Goal: Transaction & Acquisition: Purchase product/service

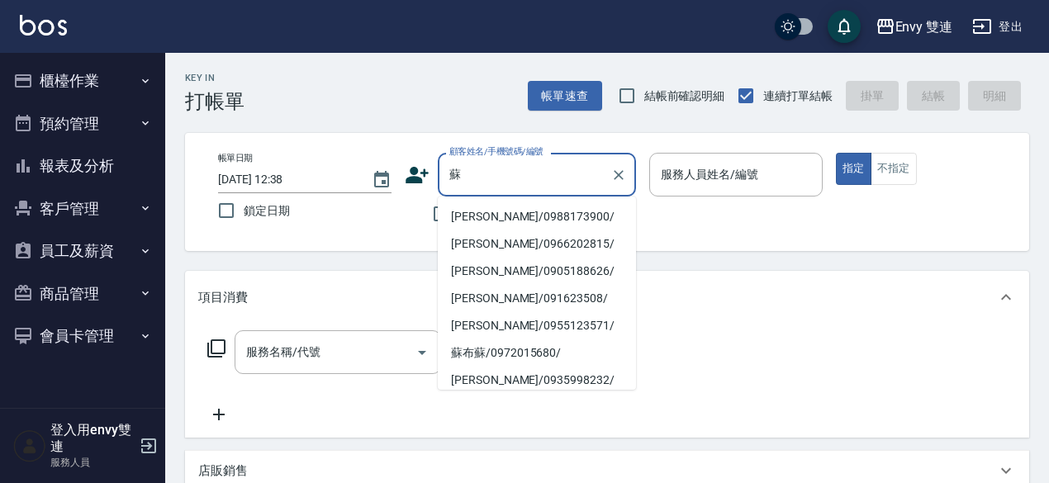
click at [514, 217] on li "蘇侑芯/0988173900/" at bounding box center [537, 216] width 198 height 27
type input "蘇侑芯/0988173900/"
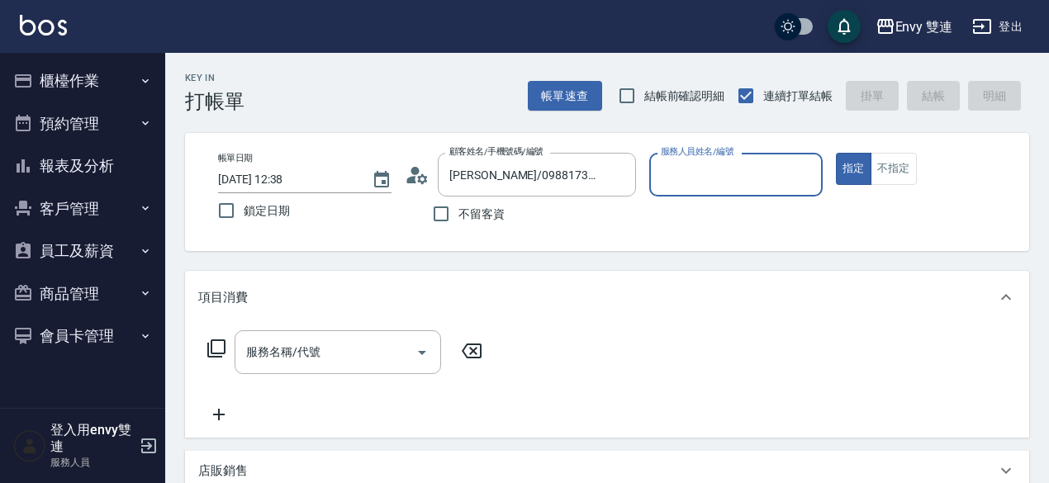
type input "Zoe-9"
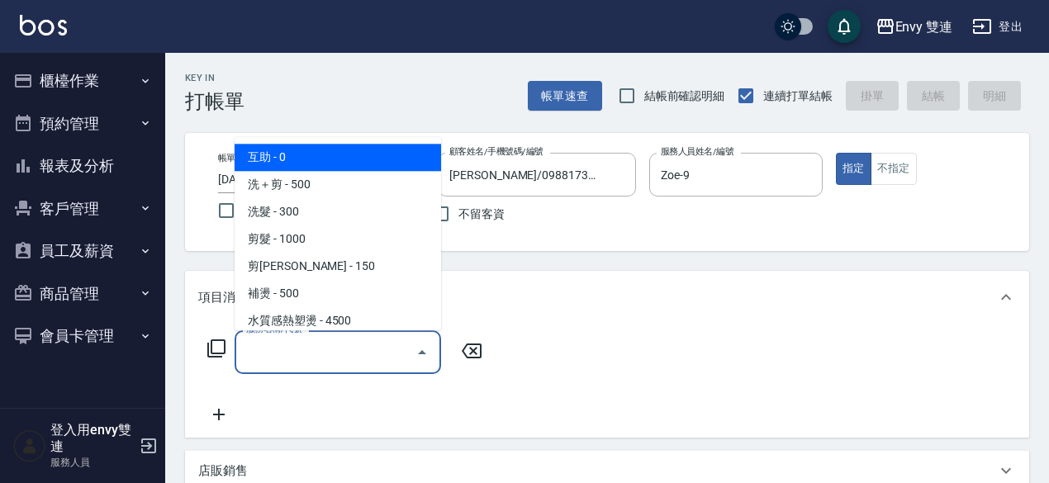
click at [335, 358] on input "服務名稱/代號" at bounding box center [325, 352] width 167 height 29
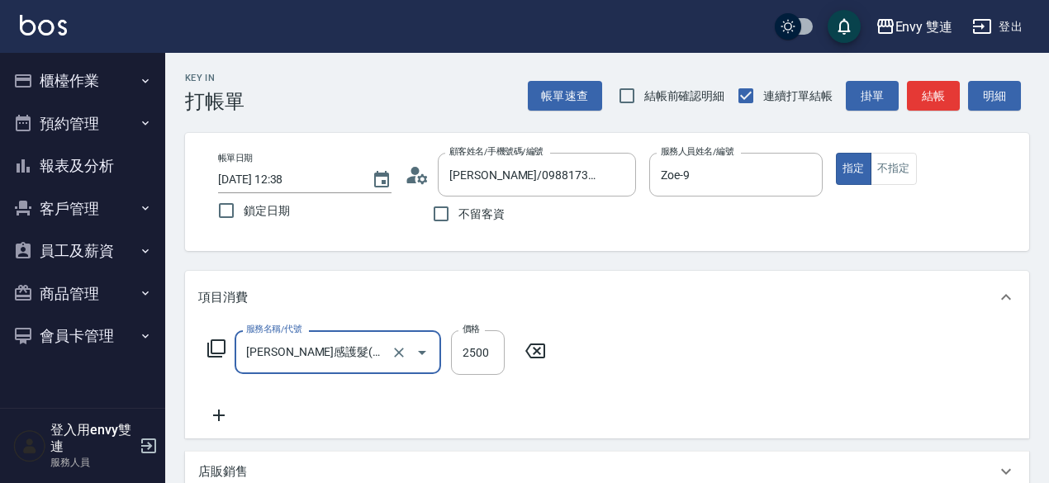
type input "凡洛絲光感護髮(505)"
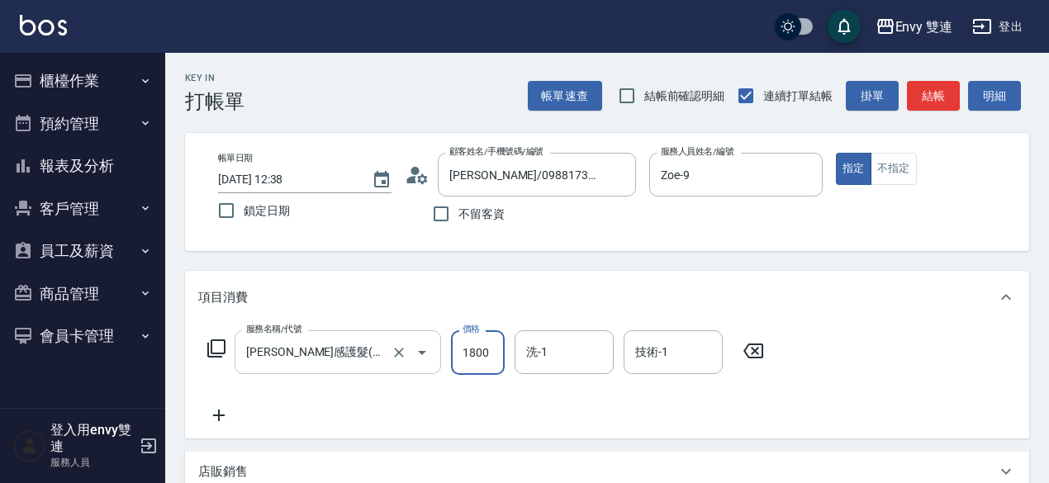
type input "1800"
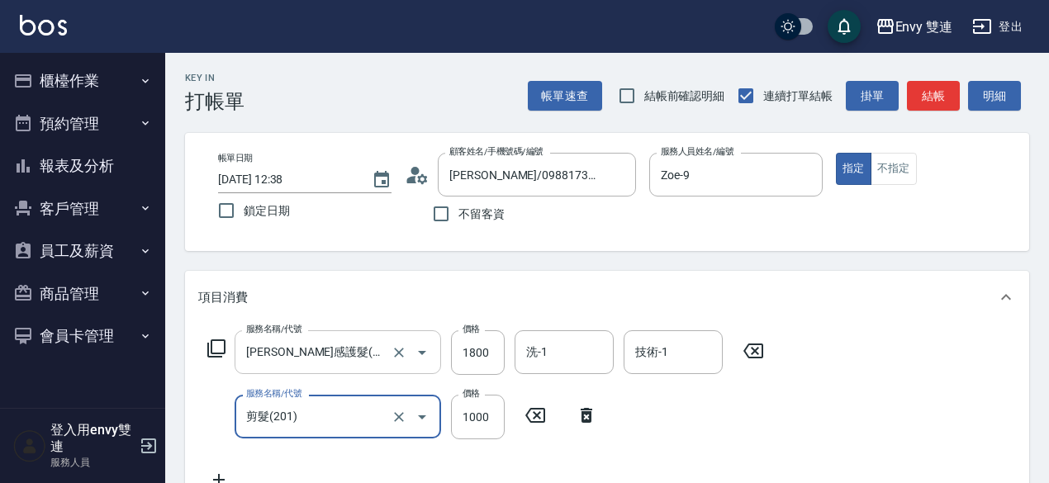
type input "剪髮(201)"
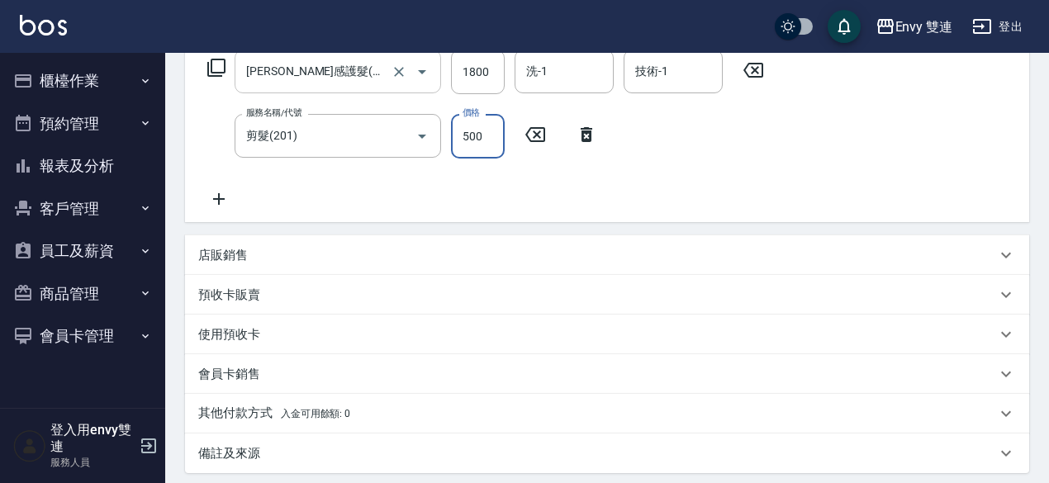
scroll to position [456, 0]
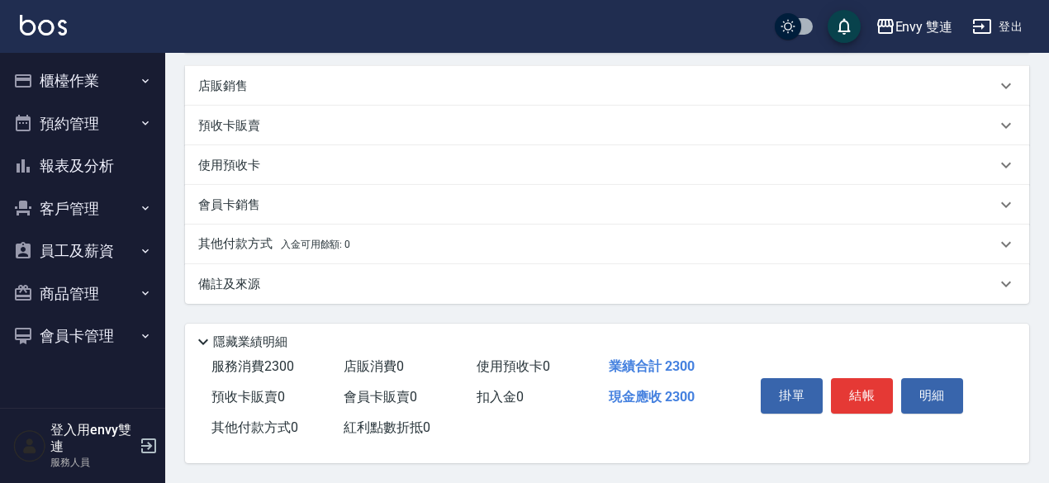
type input "500"
click at [345, 251] on div "其他付款方式 入金可用餘額: 0" at bounding box center [607, 245] width 844 height 40
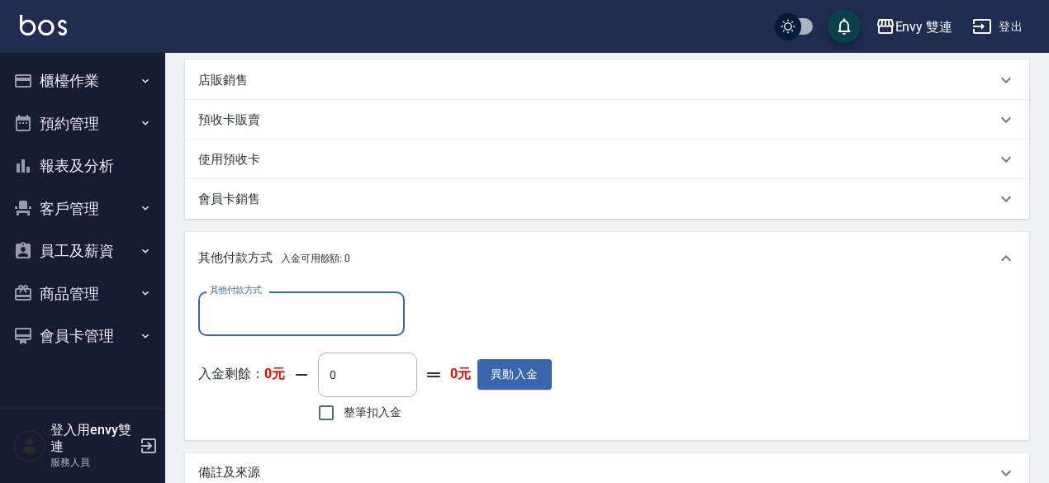
scroll to position [0, 0]
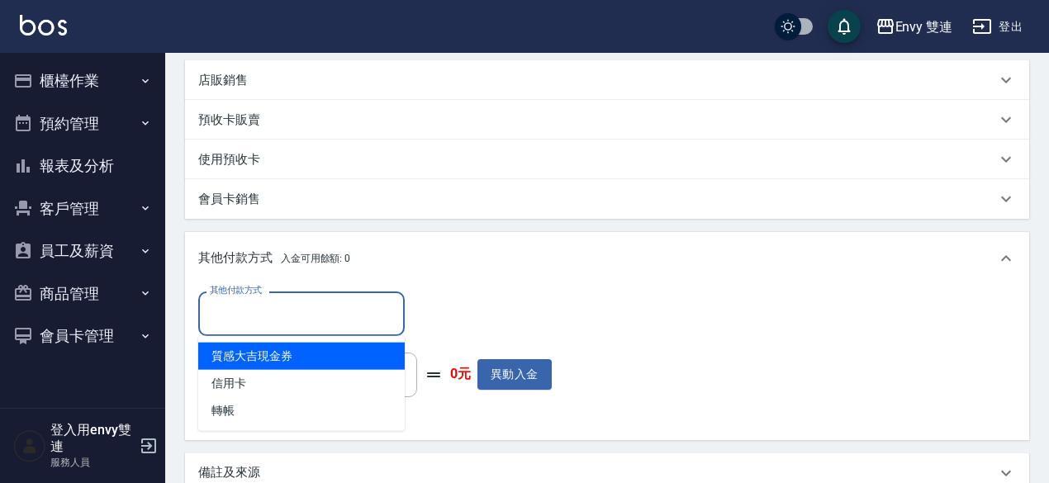
click at [290, 320] on input "其他付款方式" at bounding box center [302, 313] width 192 height 29
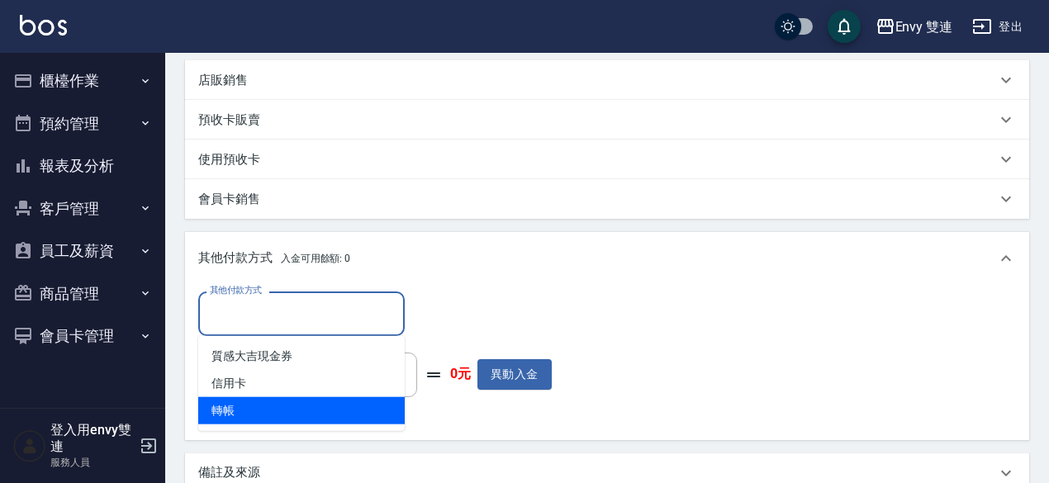
click at [301, 415] on span "轉帳" at bounding box center [301, 410] width 207 height 27
type input "轉帳"
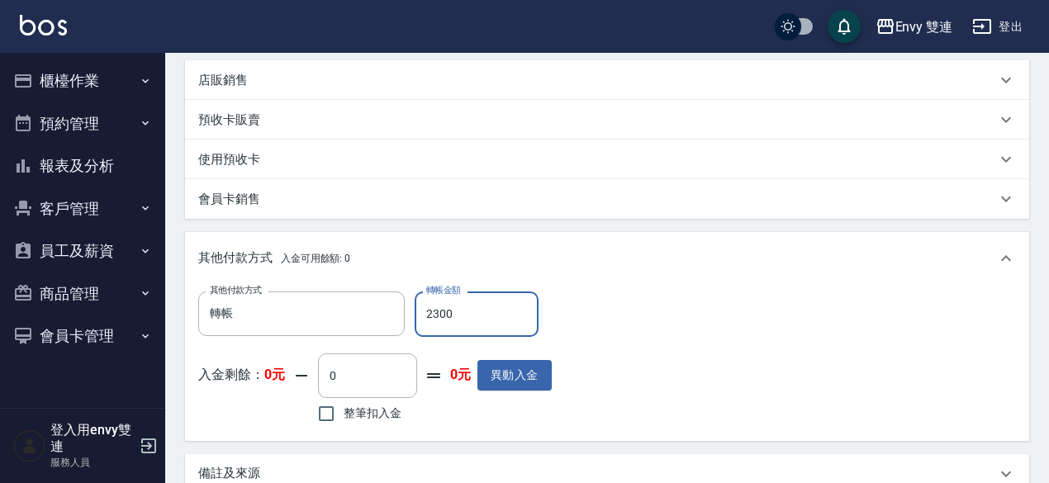
scroll to position [651, 0]
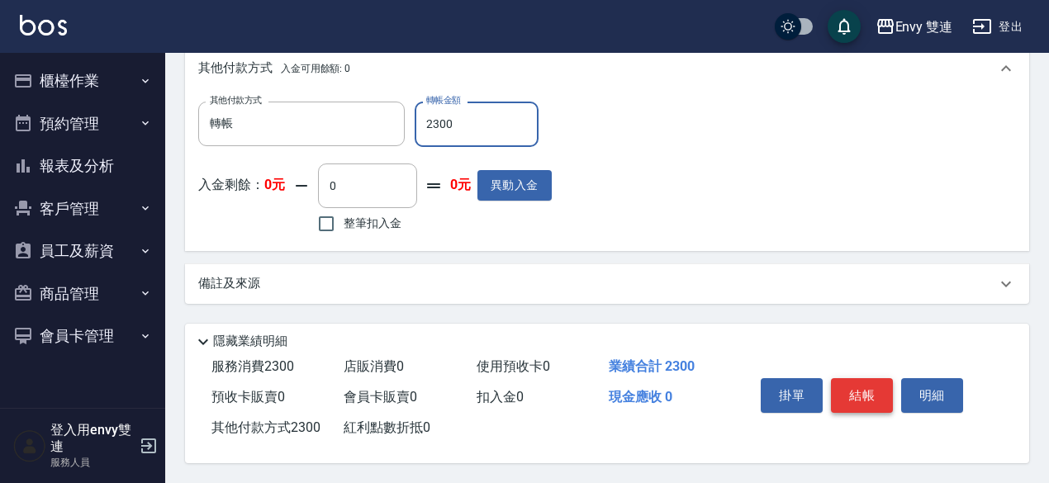
type input "2300"
click at [849, 397] on button "結帳" at bounding box center [862, 395] width 62 height 35
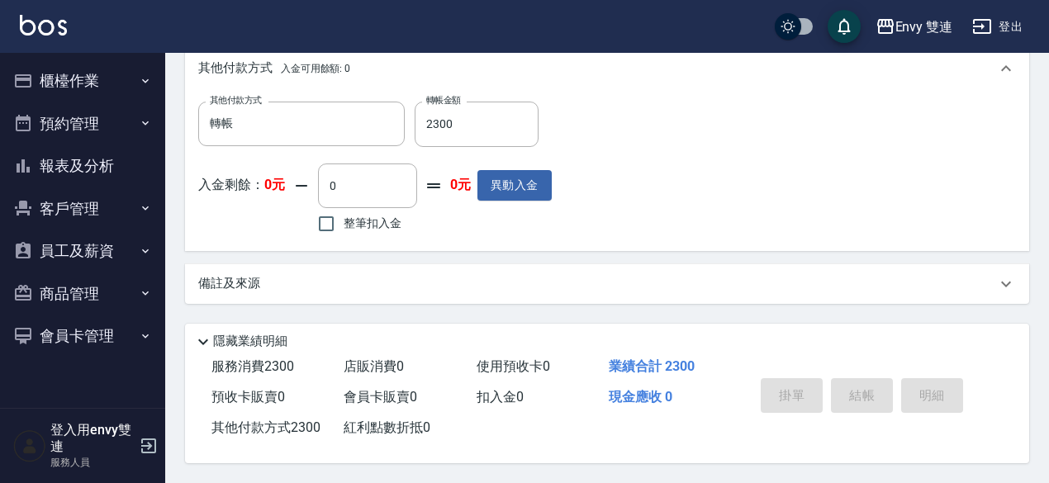
type input "2025/08/21 12:39"
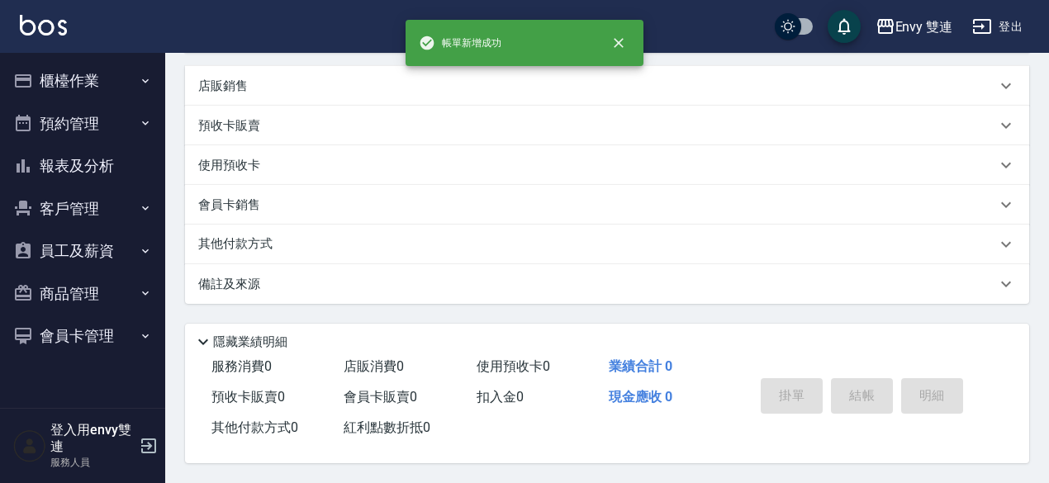
scroll to position [0, 0]
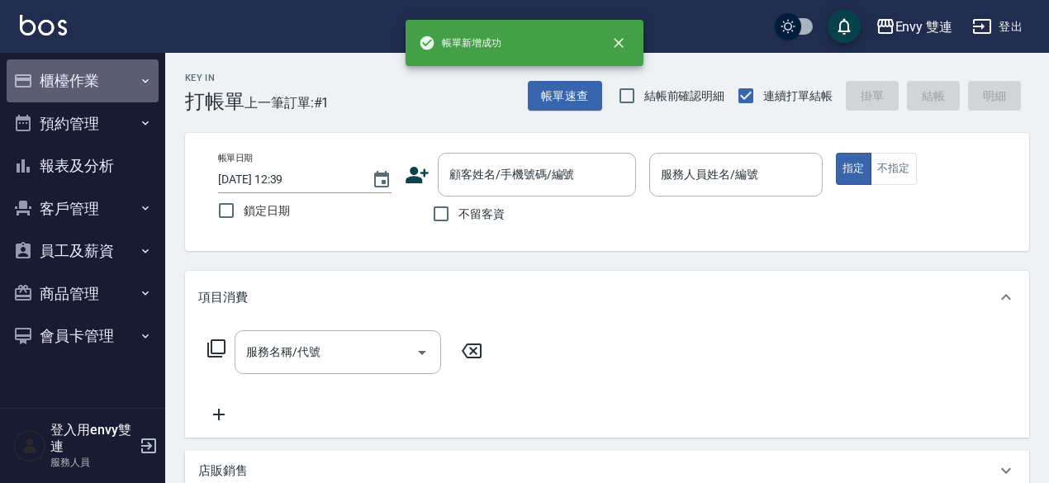
click at [83, 79] on button "櫃檯作業" at bounding box center [83, 80] width 152 height 43
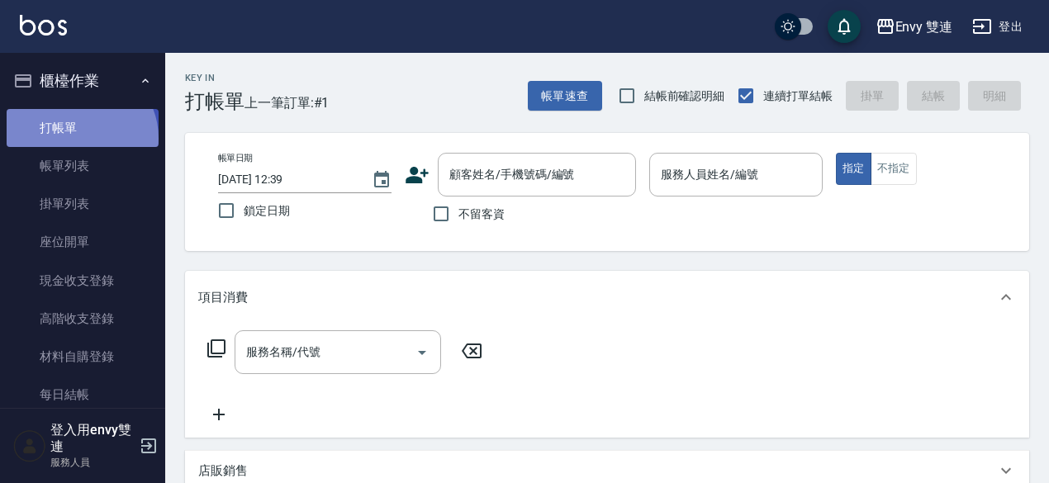
click at [79, 138] on link "打帳單" at bounding box center [83, 128] width 152 height 38
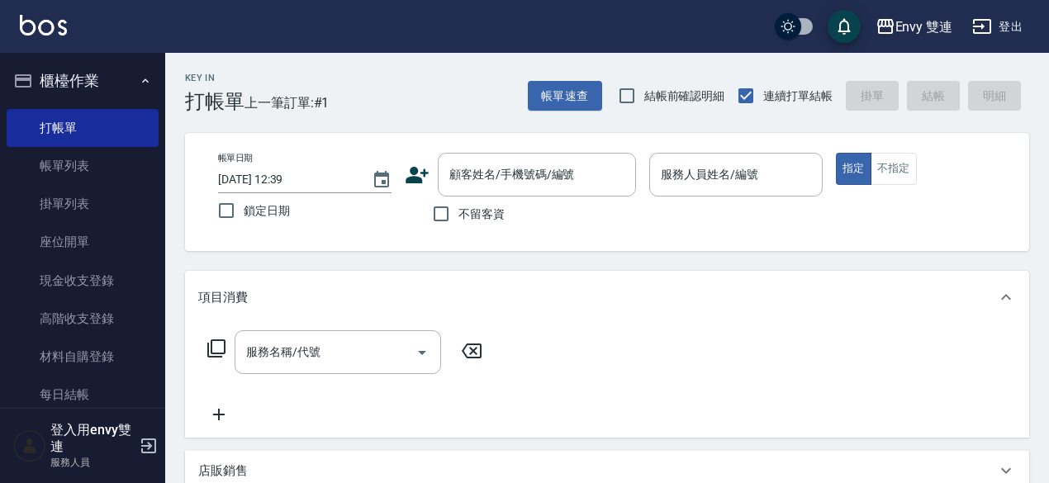
click at [216, 28] on div "Envy 雙連 登出" at bounding box center [524, 26] width 1049 height 53
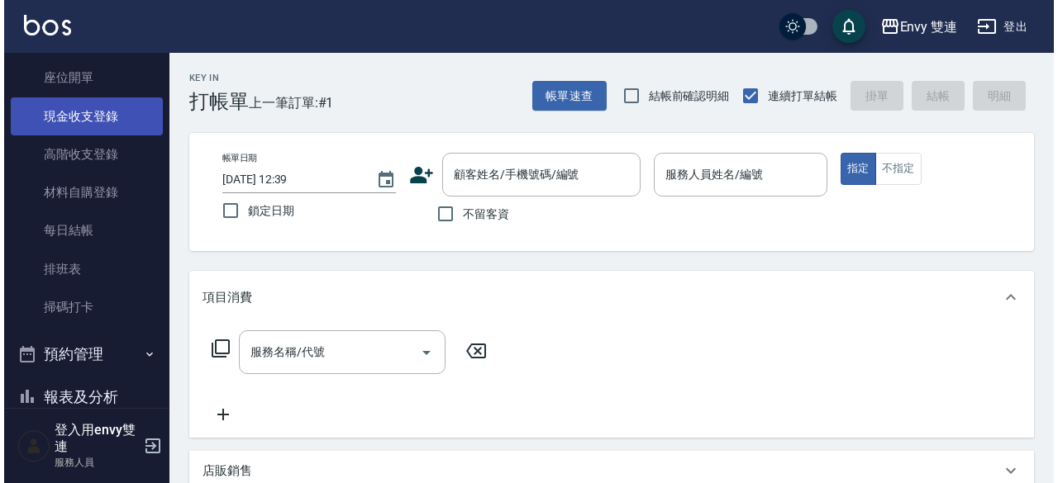
scroll to position [171, 0]
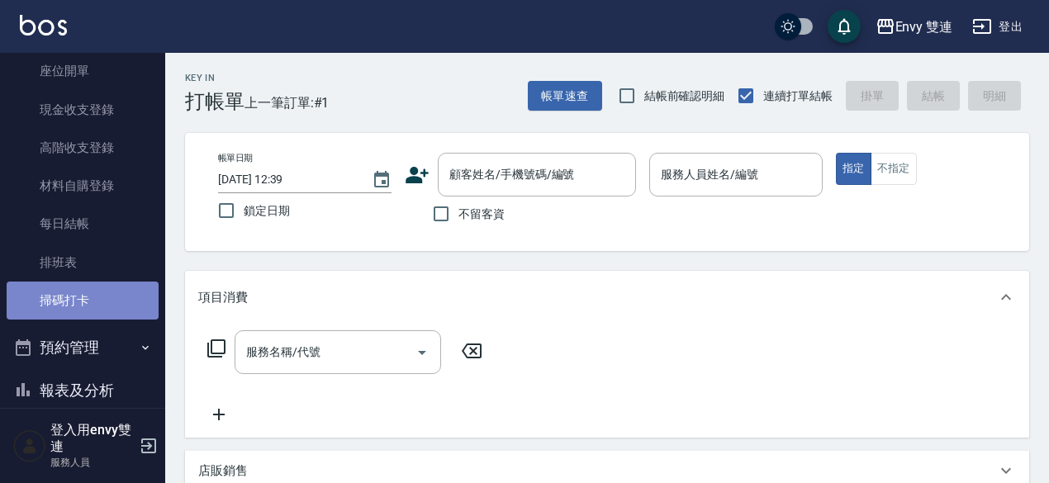
click at [106, 302] on link "掃碼打卡" at bounding box center [83, 301] width 152 height 38
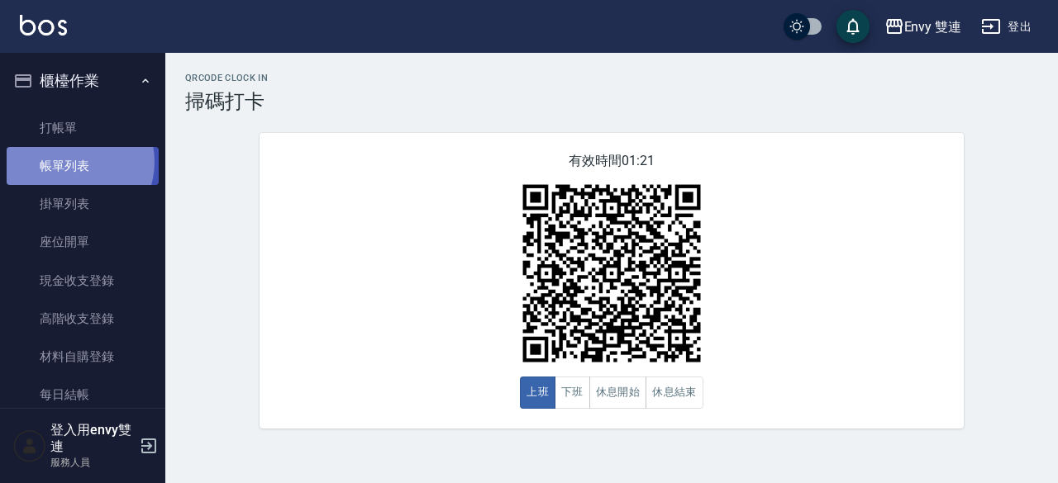
click at [71, 162] on link "帳單列表" at bounding box center [83, 166] width 152 height 38
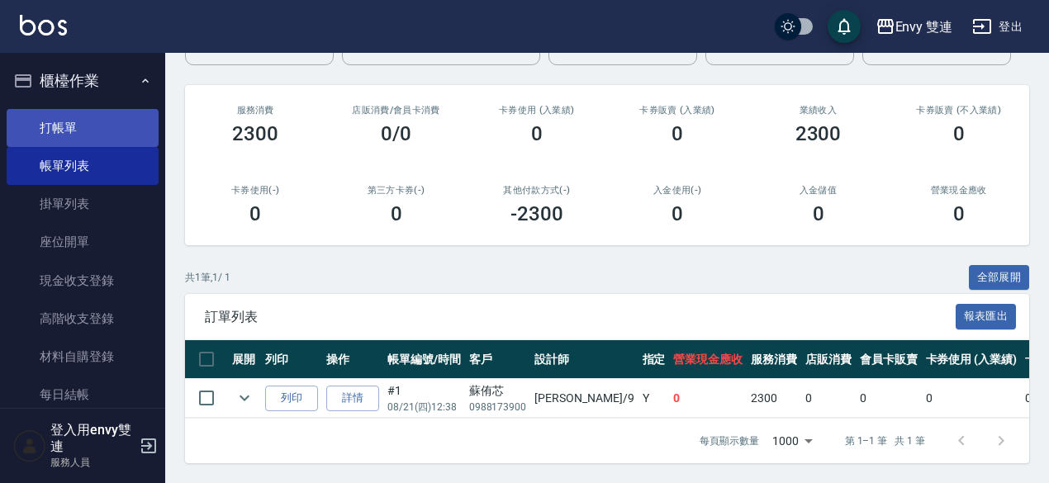
click at [106, 120] on link "打帳單" at bounding box center [83, 128] width 152 height 38
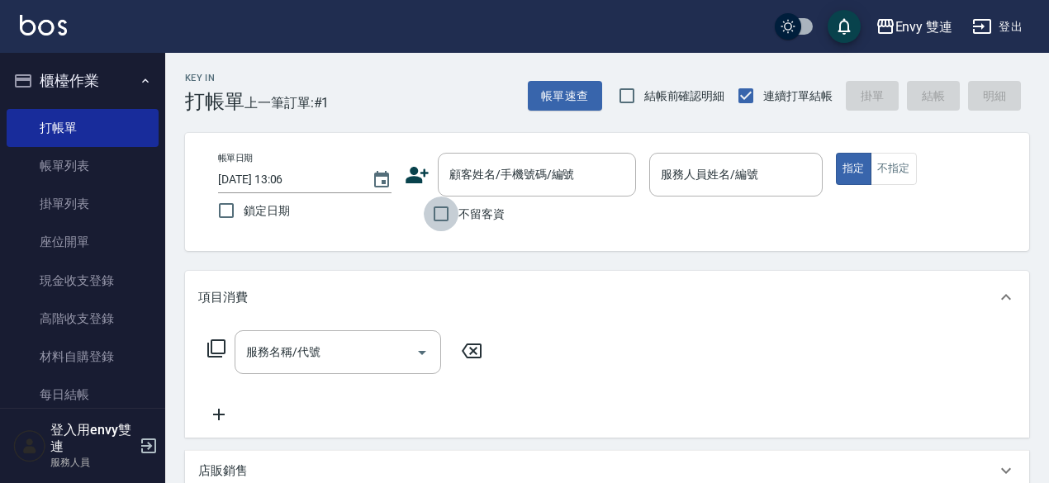
click at [433, 205] on input "不留客資" at bounding box center [441, 214] width 35 height 35
checkbox input "true"
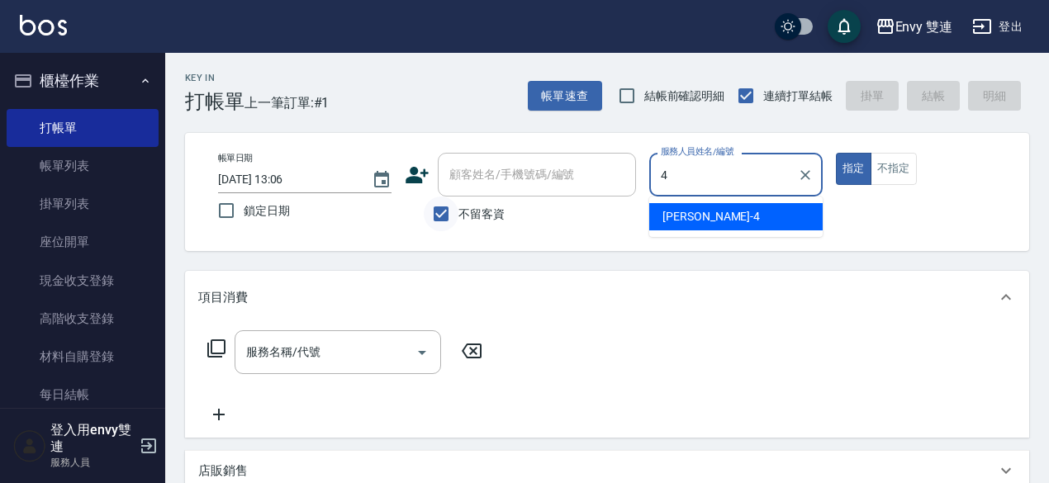
type input "Allan-4"
type button "true"
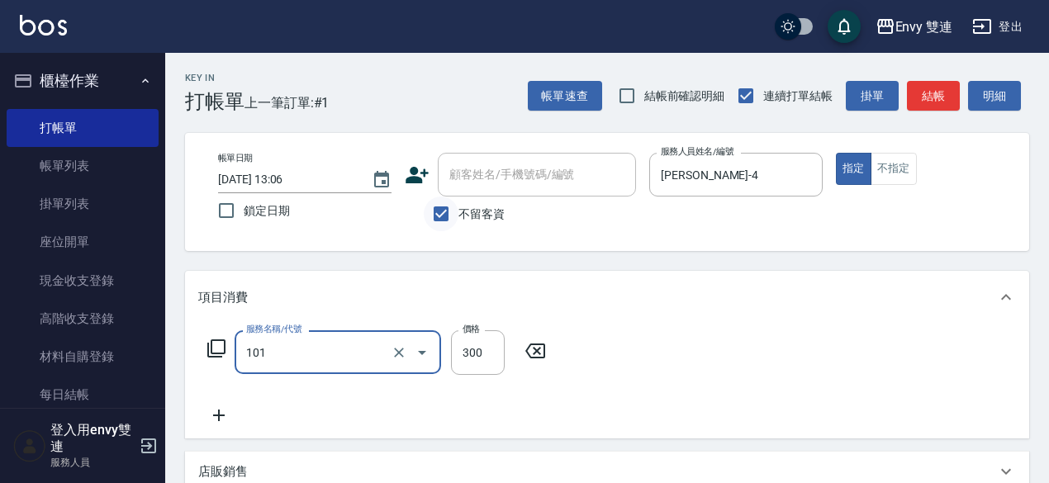
type input "洗髮(101)"
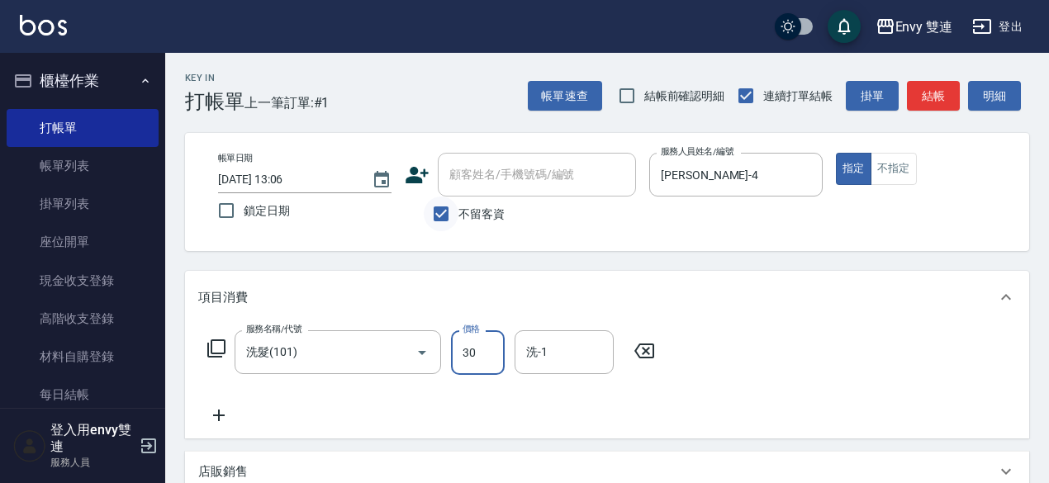
type input "300"
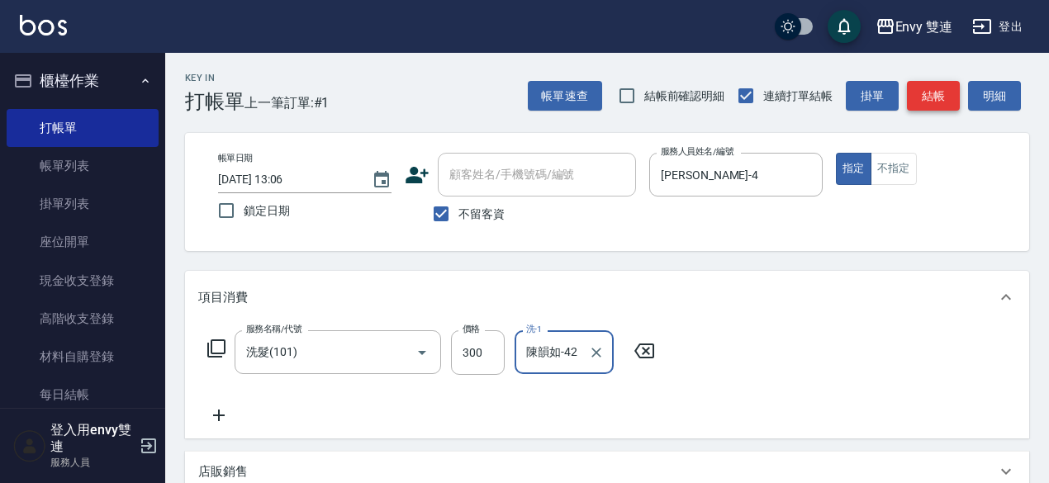
type input "陳韻如-42"
click at [929, 81] on button "結帳" at bounding box center [933, 96] width 53 height 31
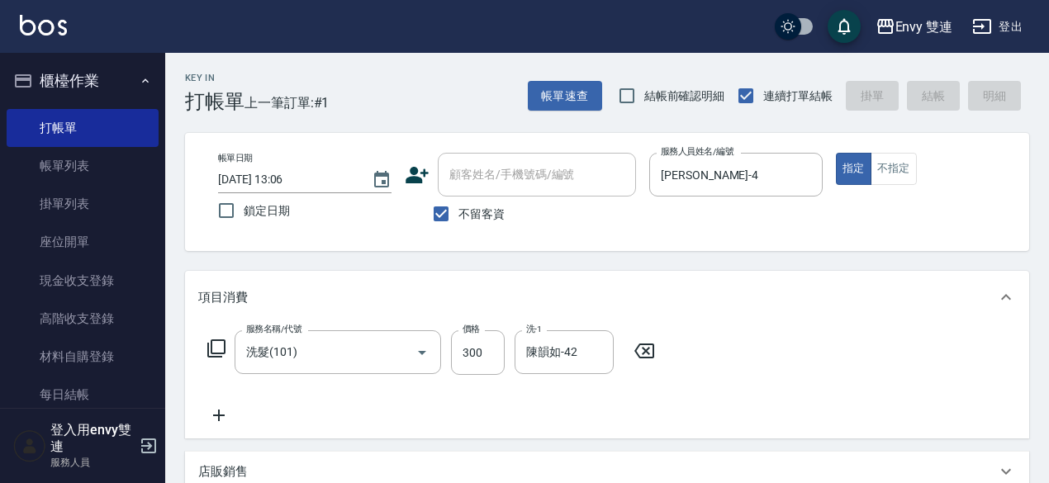
type input "2025/08/21 13:07"
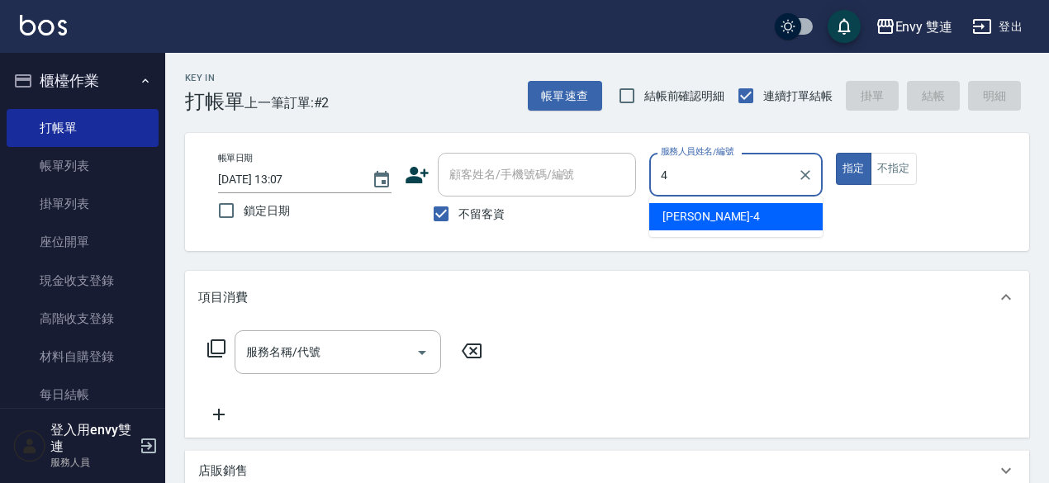
type input "Allan-4"
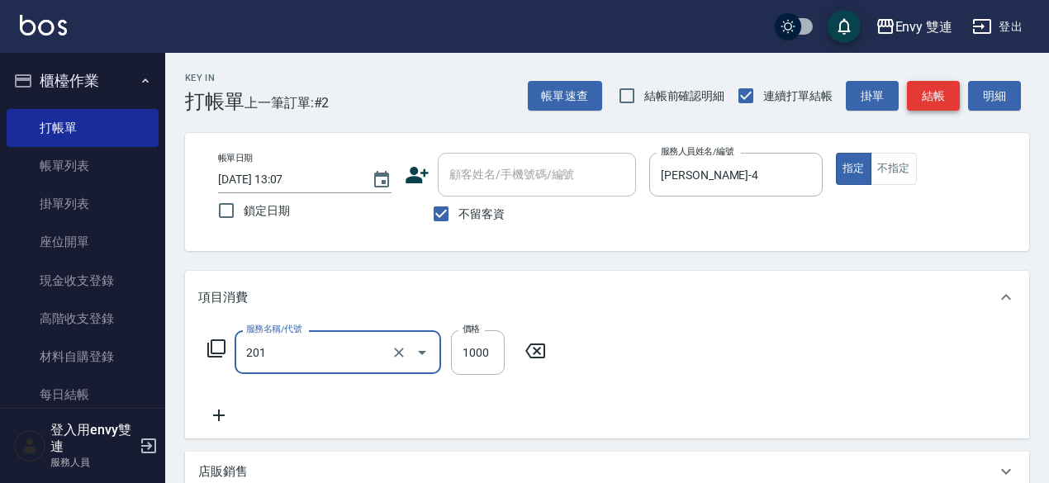
type input "剪髮(201)"
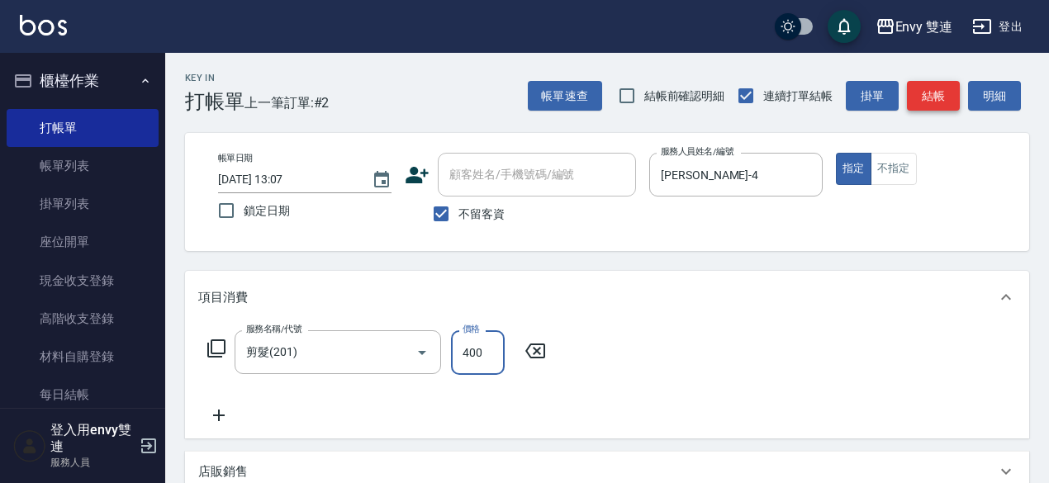
type input "400"
click at [925, 107] on button "結帳" at bounding box center [933, 96] width 53 height 31
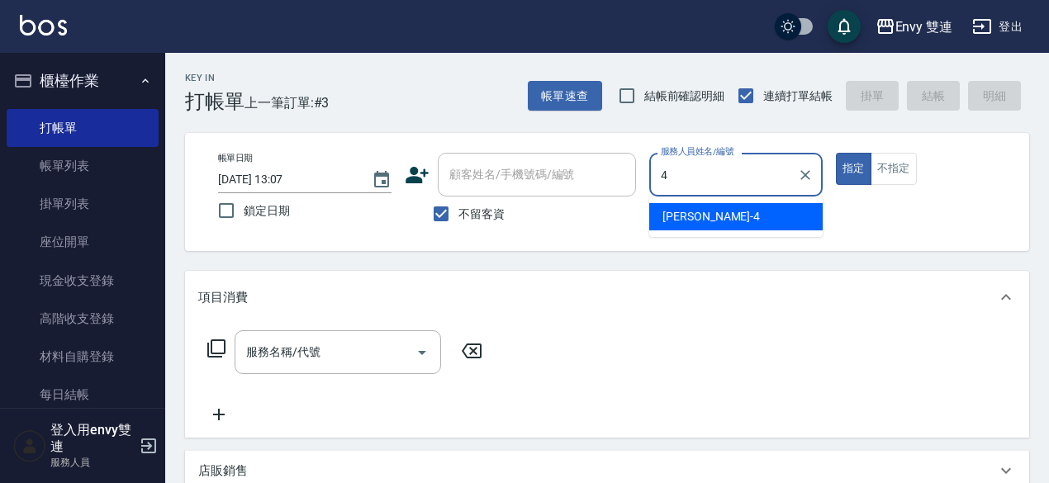
type input "Allan-4"
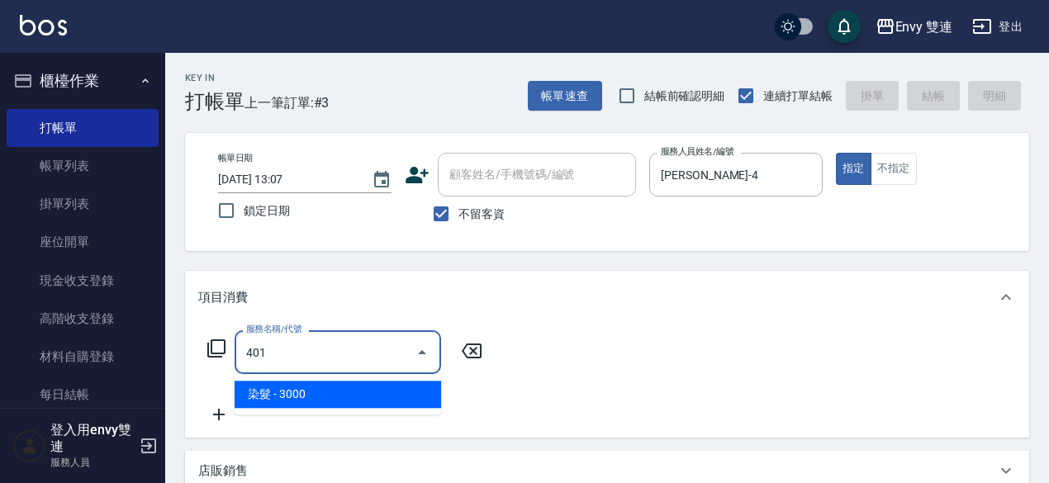
type input "染髮(401)"
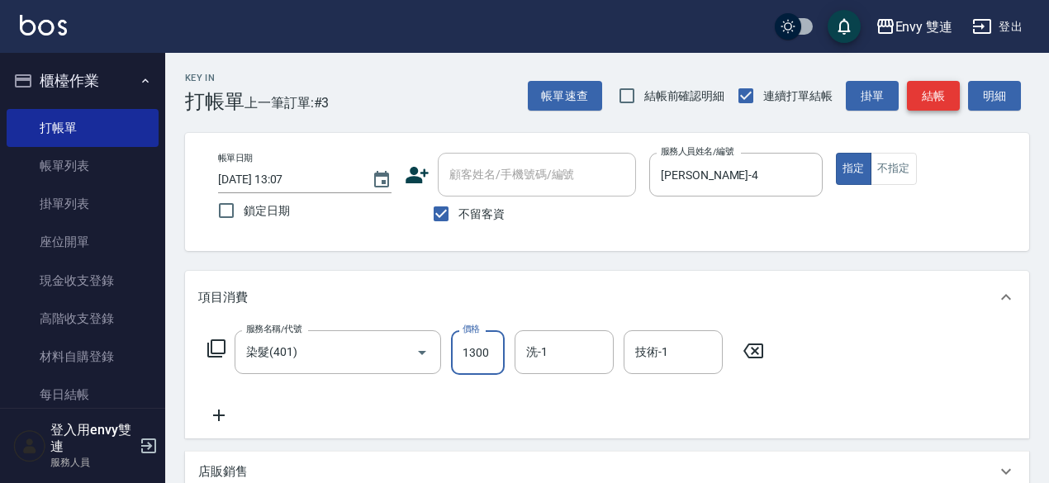
type input "1300"
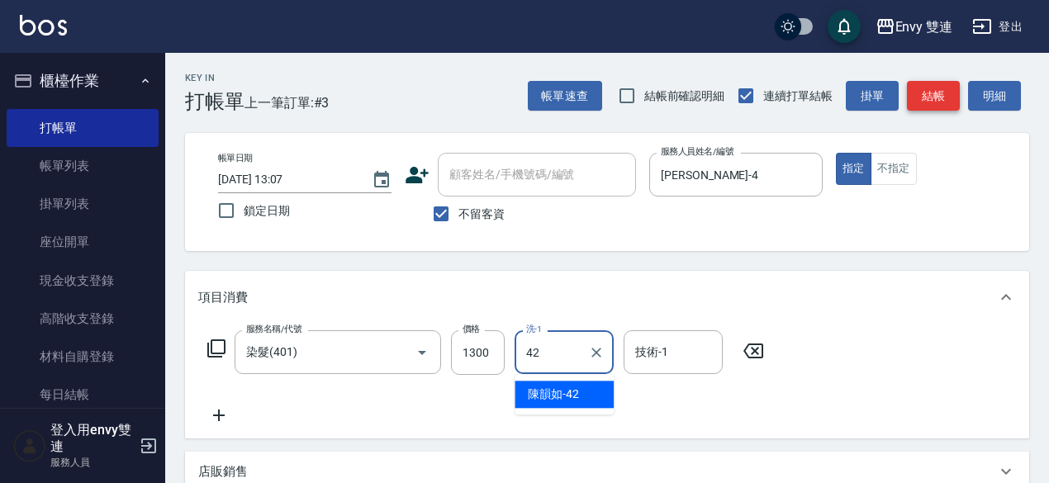
type input "陳韻如-42"
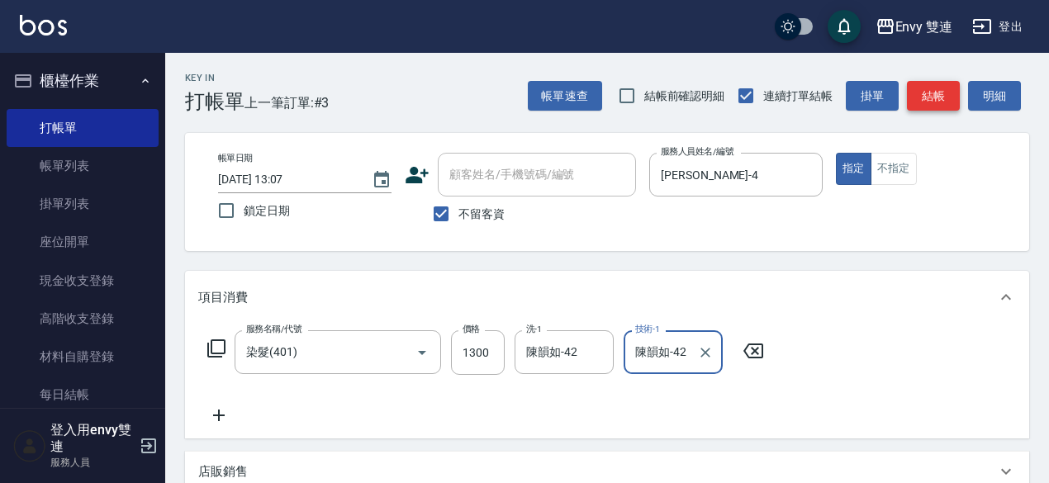
type input "陳韻如-42"
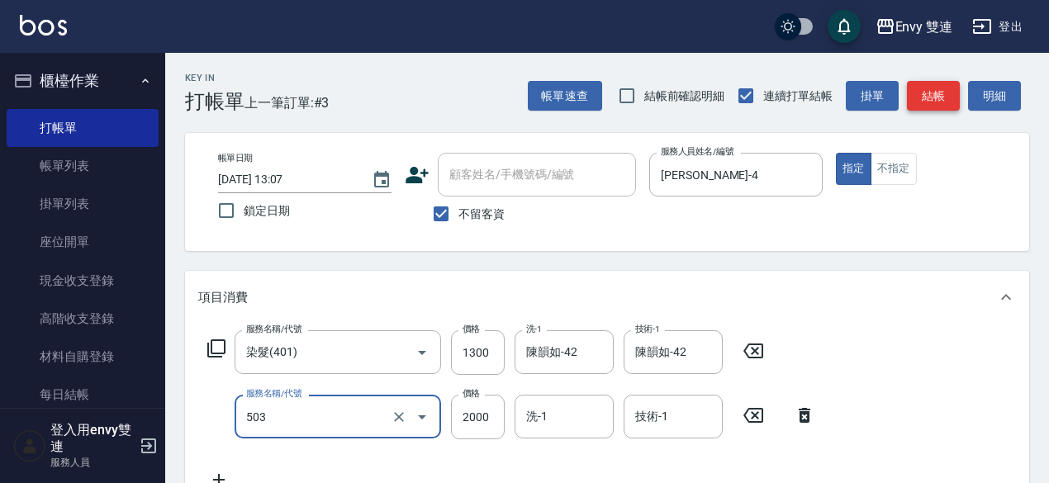
type input "日本結構二段式(503)"
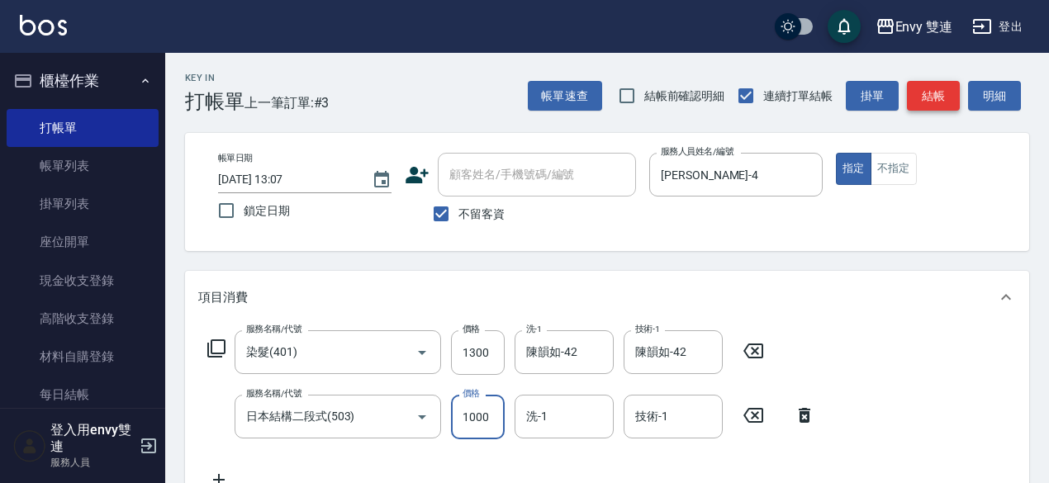
type input "1000"
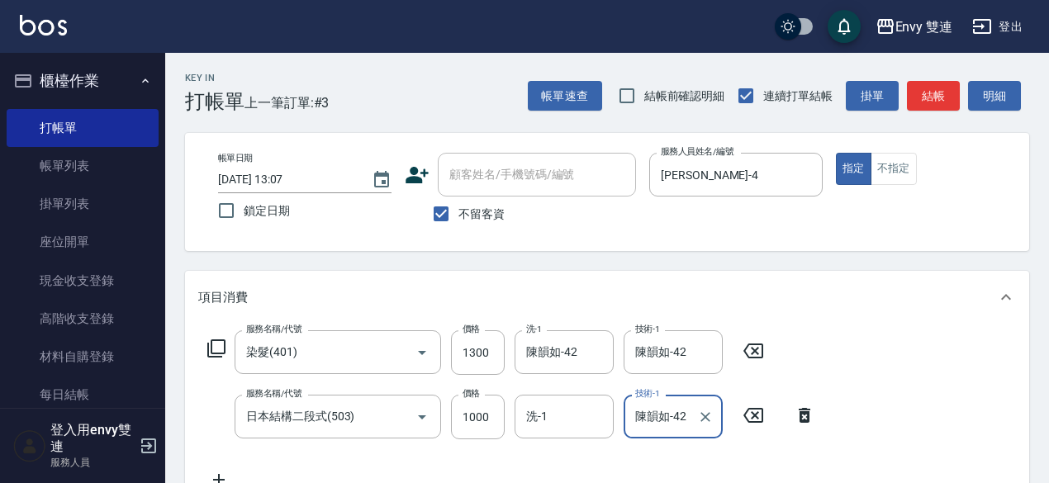
scroll to position [416, 0]
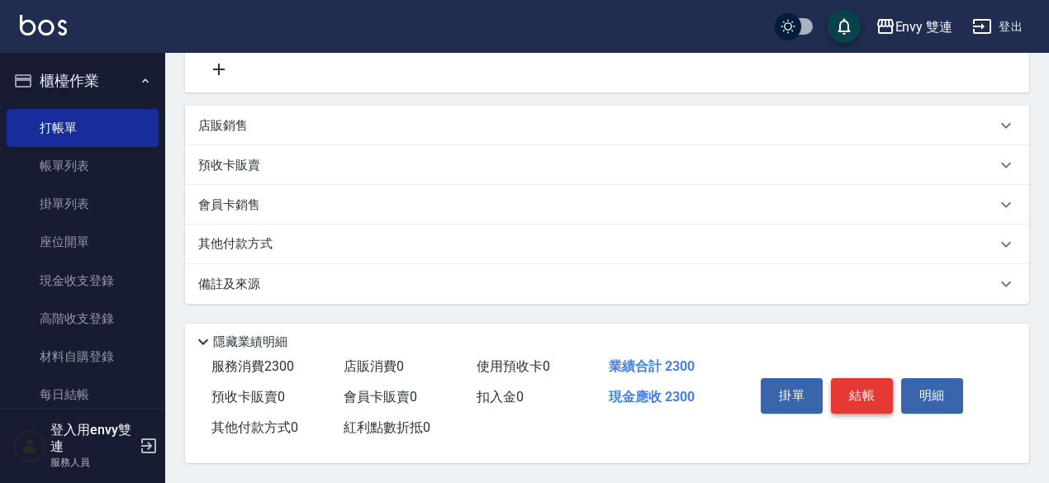
type input "陳韻如-42"
click at [868, 386] on button "結帳" at bounding box center [862, 395] width 62 height 35
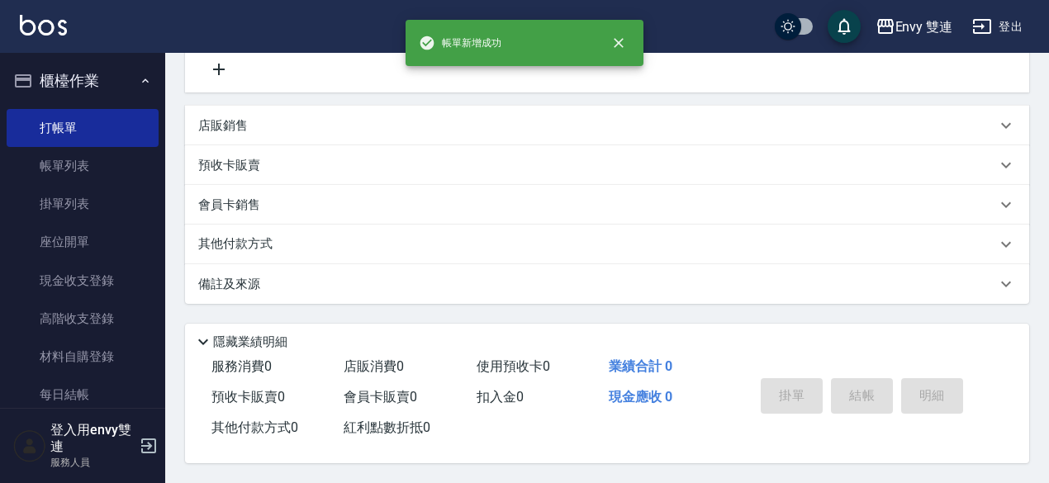
scroll to position [0, 0]
